Goal: Information Seeking & Learning: Understand process/instructions

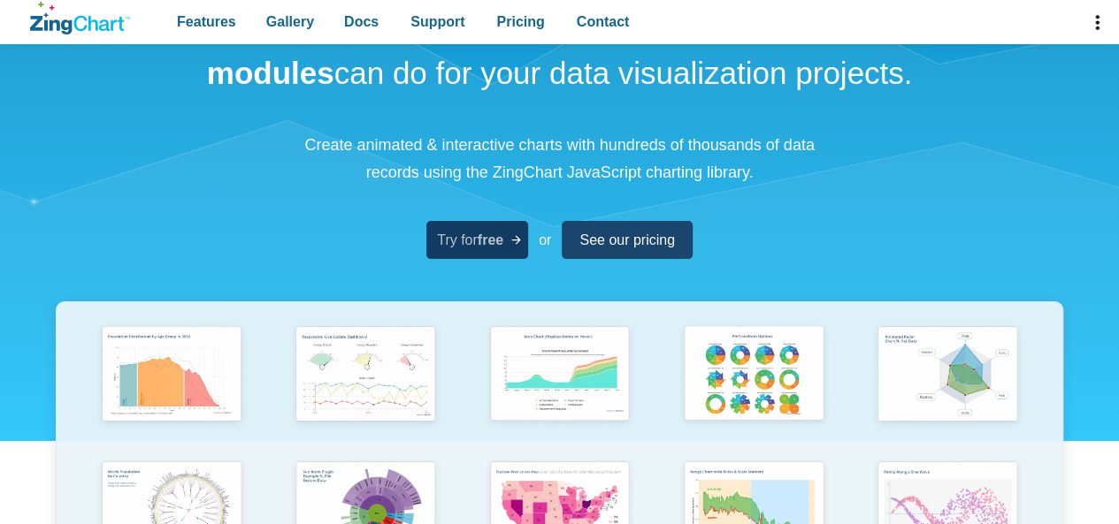
scroll to position [111, 0]
click at [486, 229] on span "Try for free" at bounding box center [470, 240] width 66 height 24
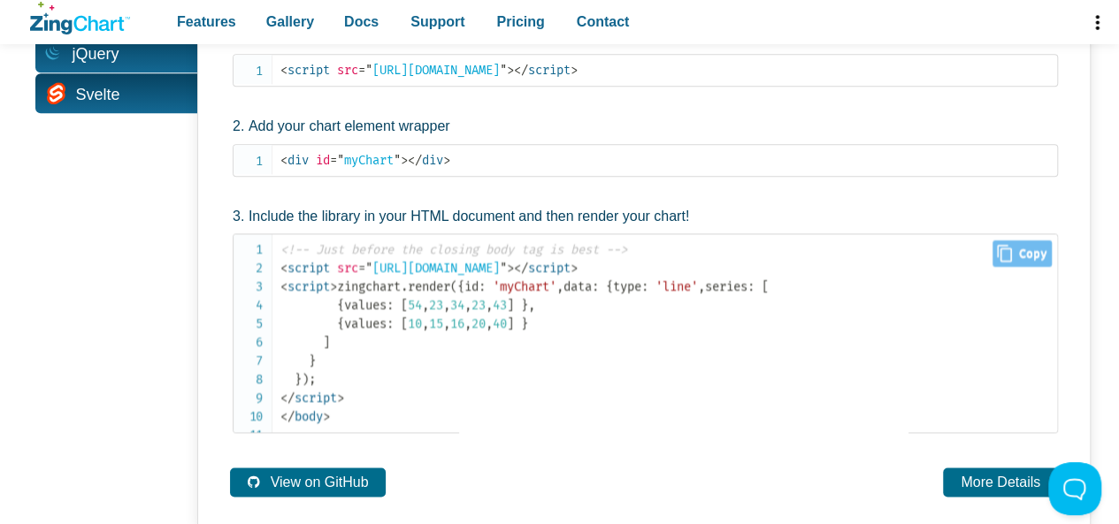
scroll to position [1061, 0]
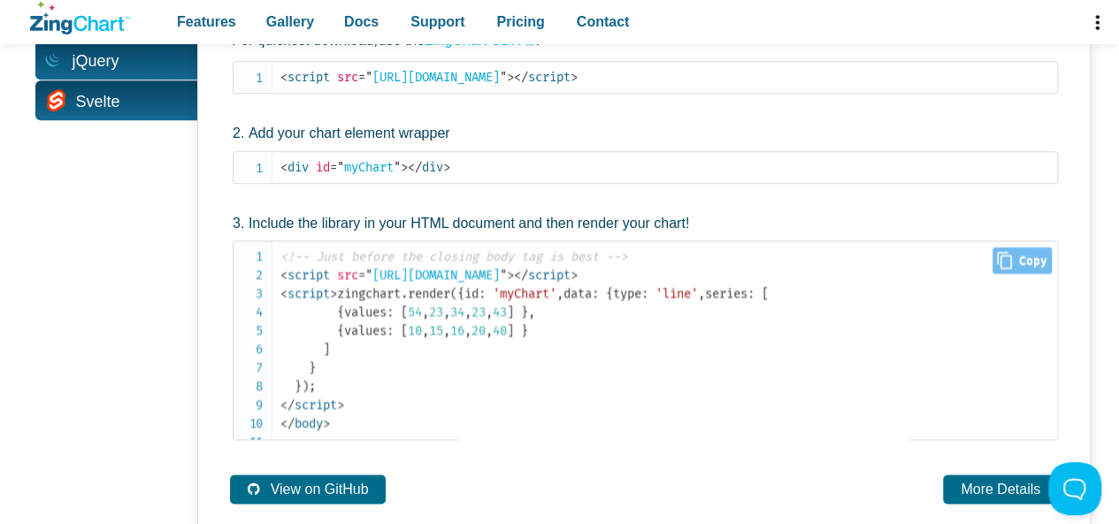
click at [408, 339] on span "[" at bounding box center [404, 331] width 7 height 15
click at [450, 339] on span "," at bounding box center [446, 331] width 7 height 15
click at [493, 287] on span "'myChart'" at bounding box center [525, 294] width 64 height 15
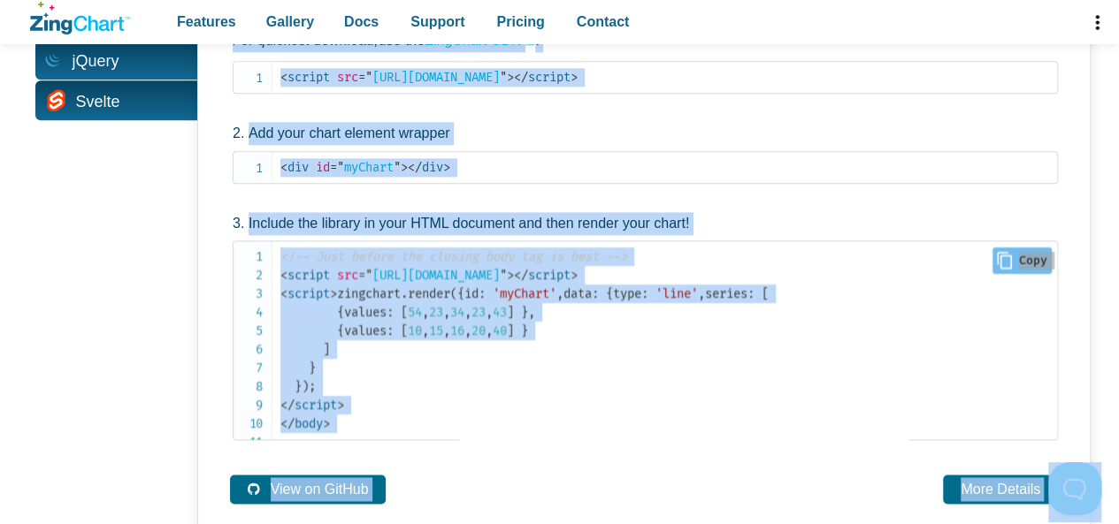
click at [493, 287] on span "'myChart'" at bounding box center [525, 294] width 64 height 15
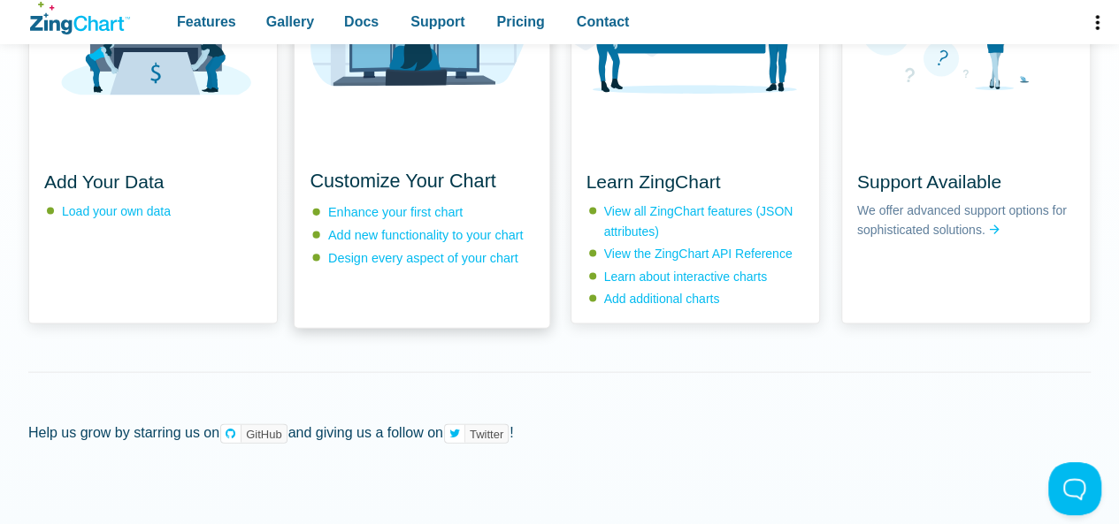
scroll to position [1786, 0]
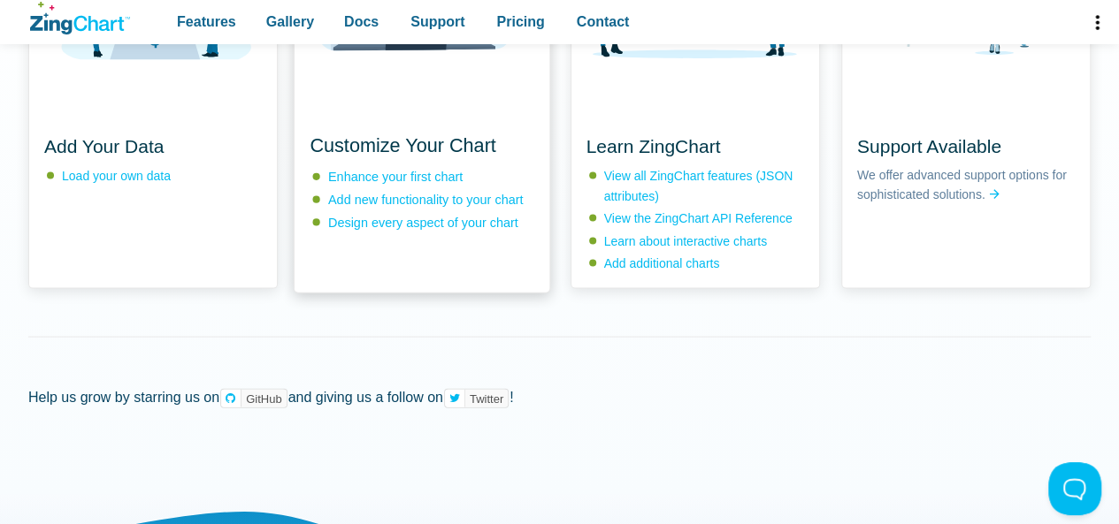
click at [394, 114] on div "App Content" at bounding box center [423, 18] width 256 height 191
click at [368, 157] on span "Customize Your Chart" at bounding box center [403, 145] width 186 height 21
click at [371, 183] on link "Enhance your first chart" at bounding box center [395, 176] width 134 height 14
